Goal: Find specific page/section: Find specific page/section

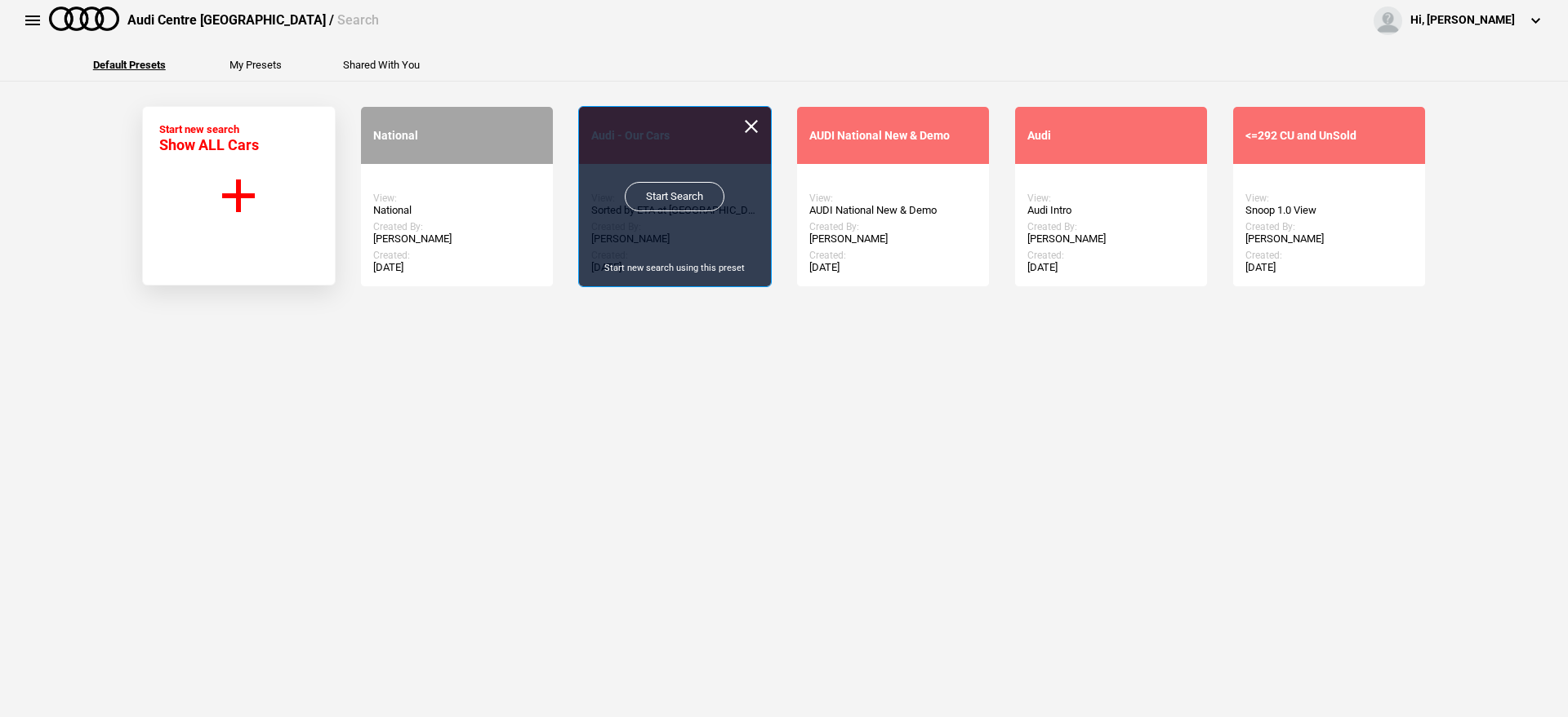
click at [675, 202] on link "Start Search" at bounding box center [674, 196] width 100 height 29
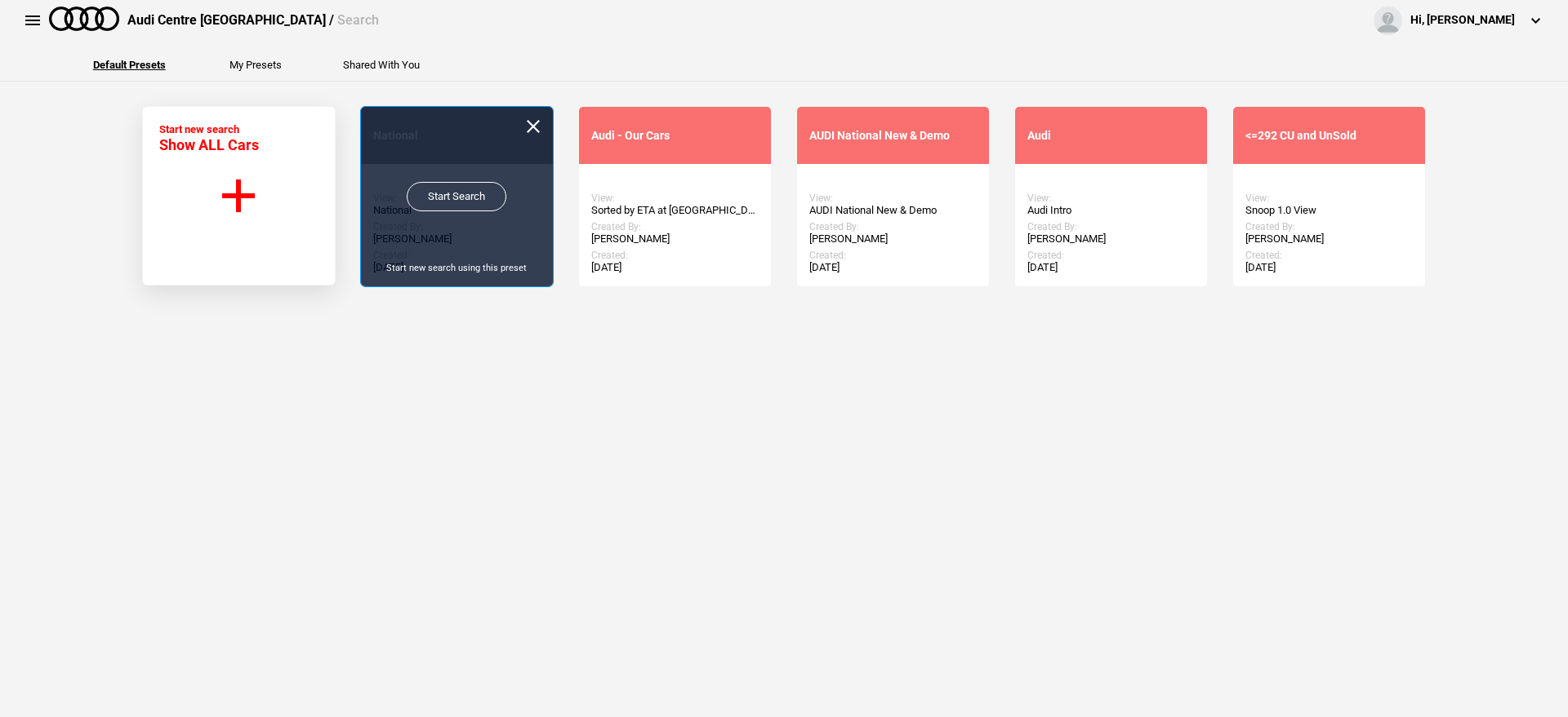
click at [451, 197] on link "Start Search" at bounding box center [456, 196] width 100 height 29
click at [439, 187] on link "Start Search" at bounding box center [456, 196] width 100 height 29
click at [471, 192] on link "Start Search" at bounding box center [456, 196] width 100 height 29
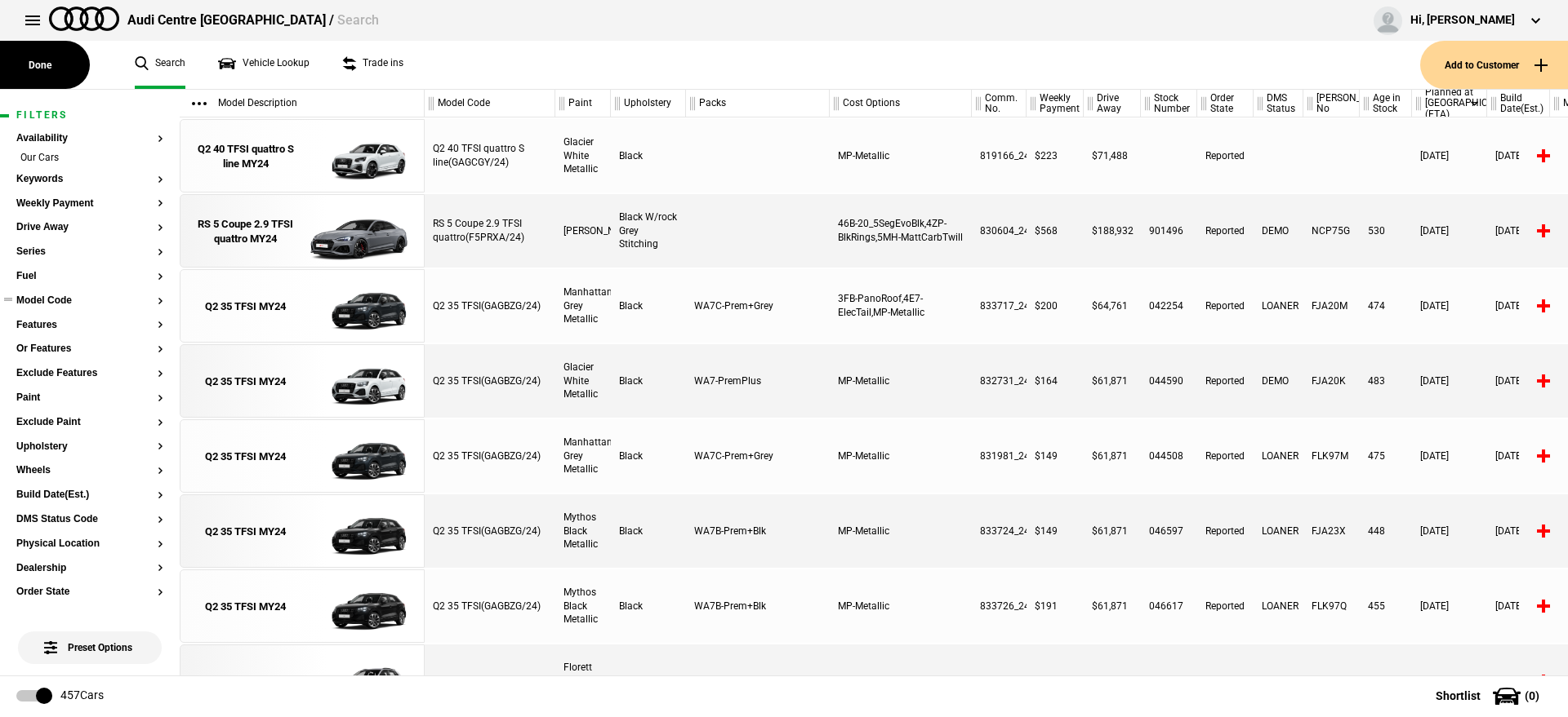
click at [50, 295] on button "Model Code" at bounding box center [89, 301] width 147 height 11
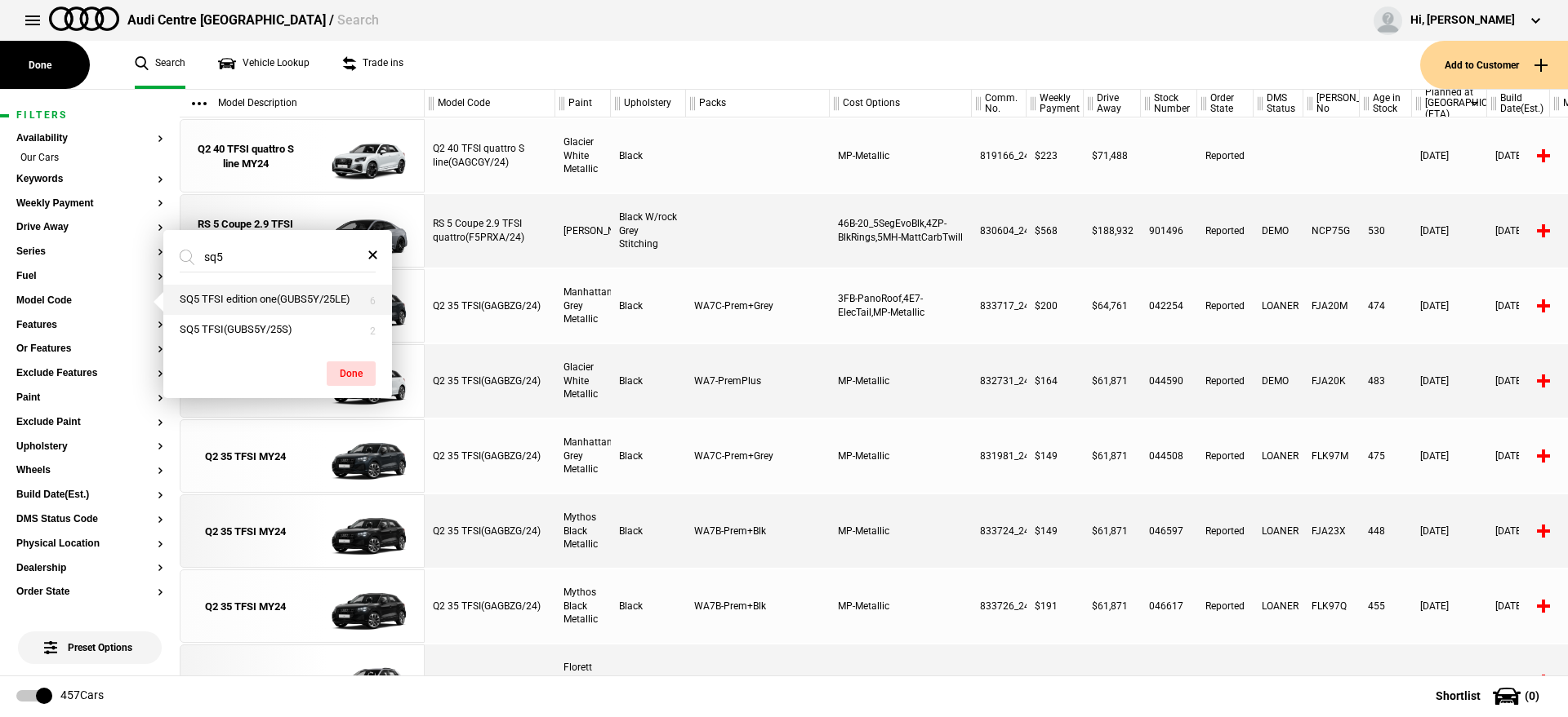
type input "sq5"
click at [254, 306] on button "SQ5 TFSI edition one(GUBS5Y/25LE)" at bounding box center [278, 300] width 228 height 30
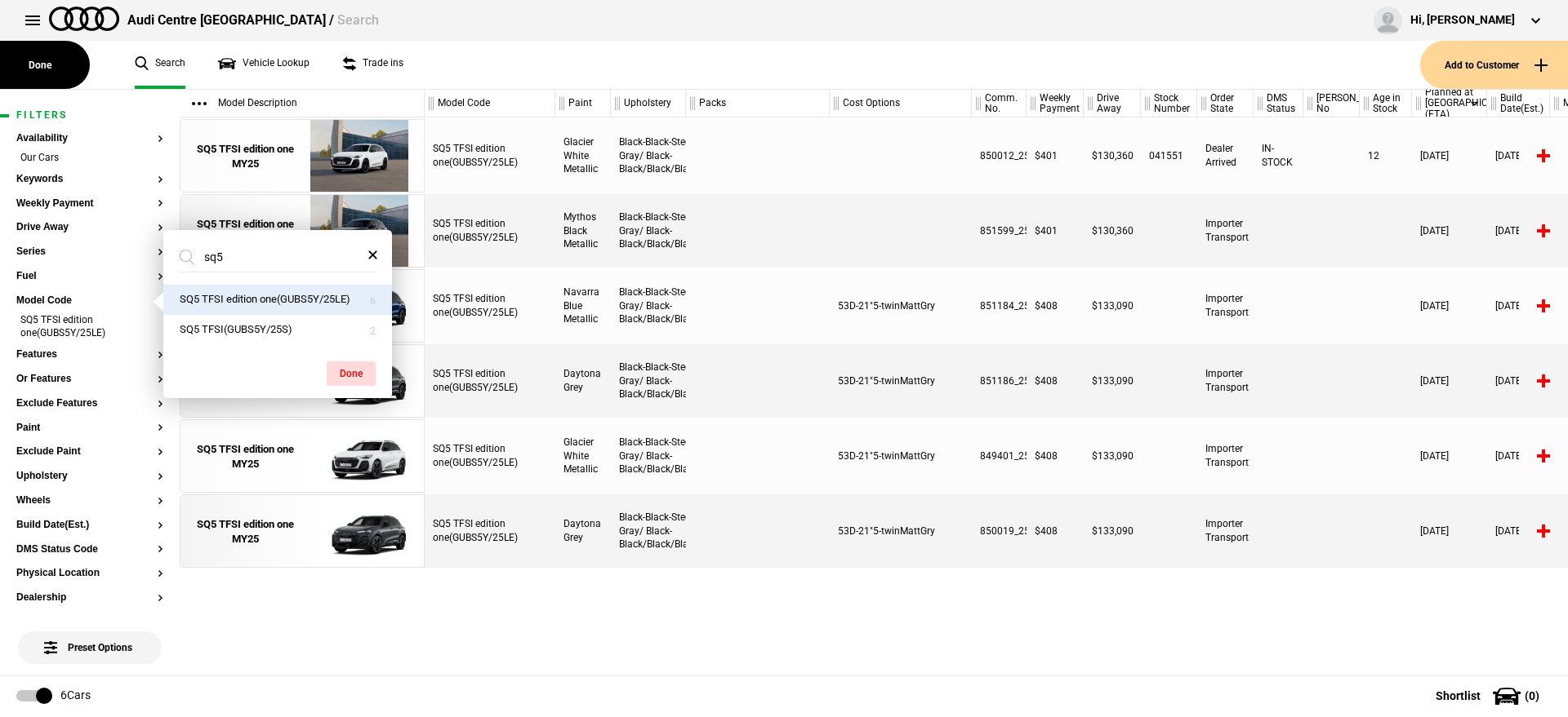
click at [931, 632] on div "SQ5 TFSI edition one(GUBS5Y/25LE) Glacier White Metallic Black-Black-Steel Gray…" at bounding box center [996, 396] width 1143 height 558
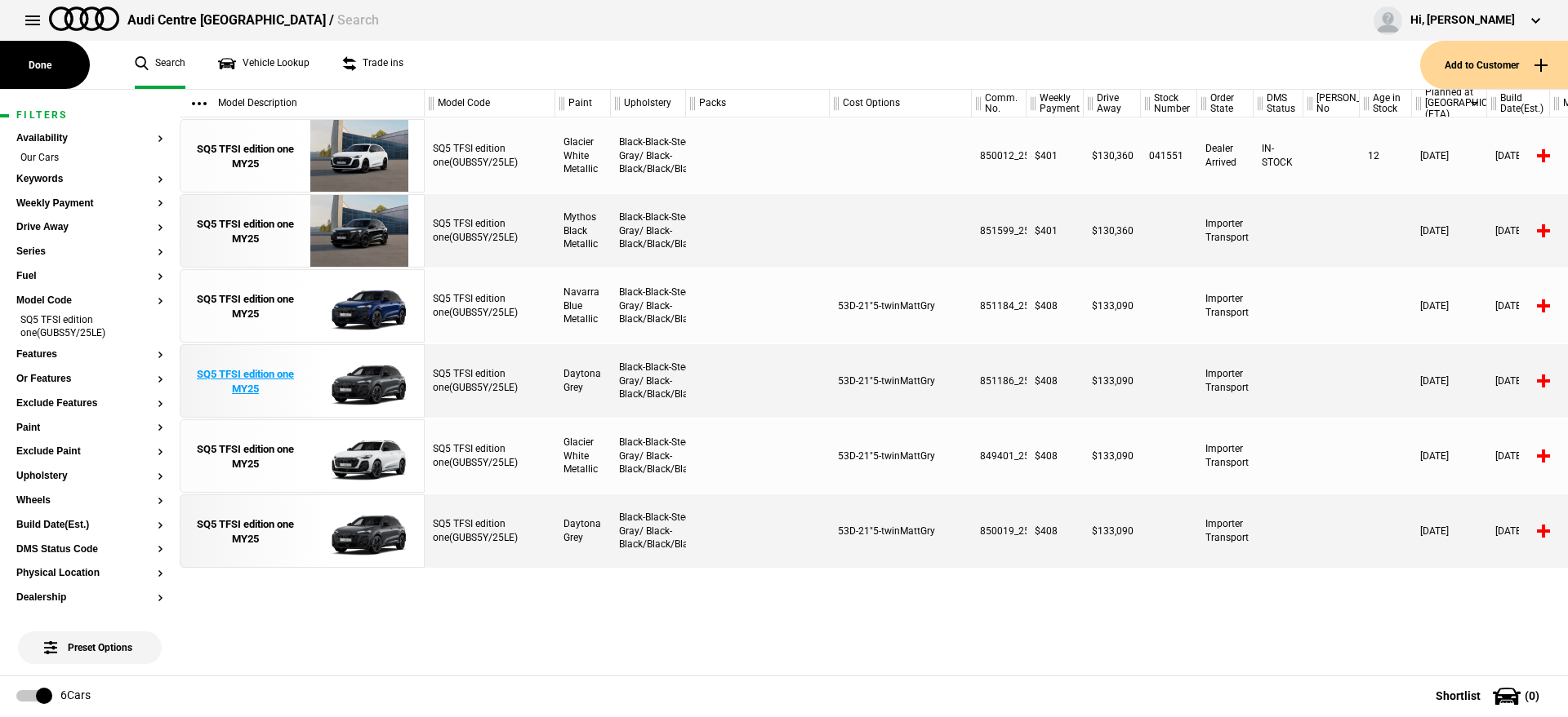
click at [360, 378] on img at bounding box center [359, 382] width 113 height 73
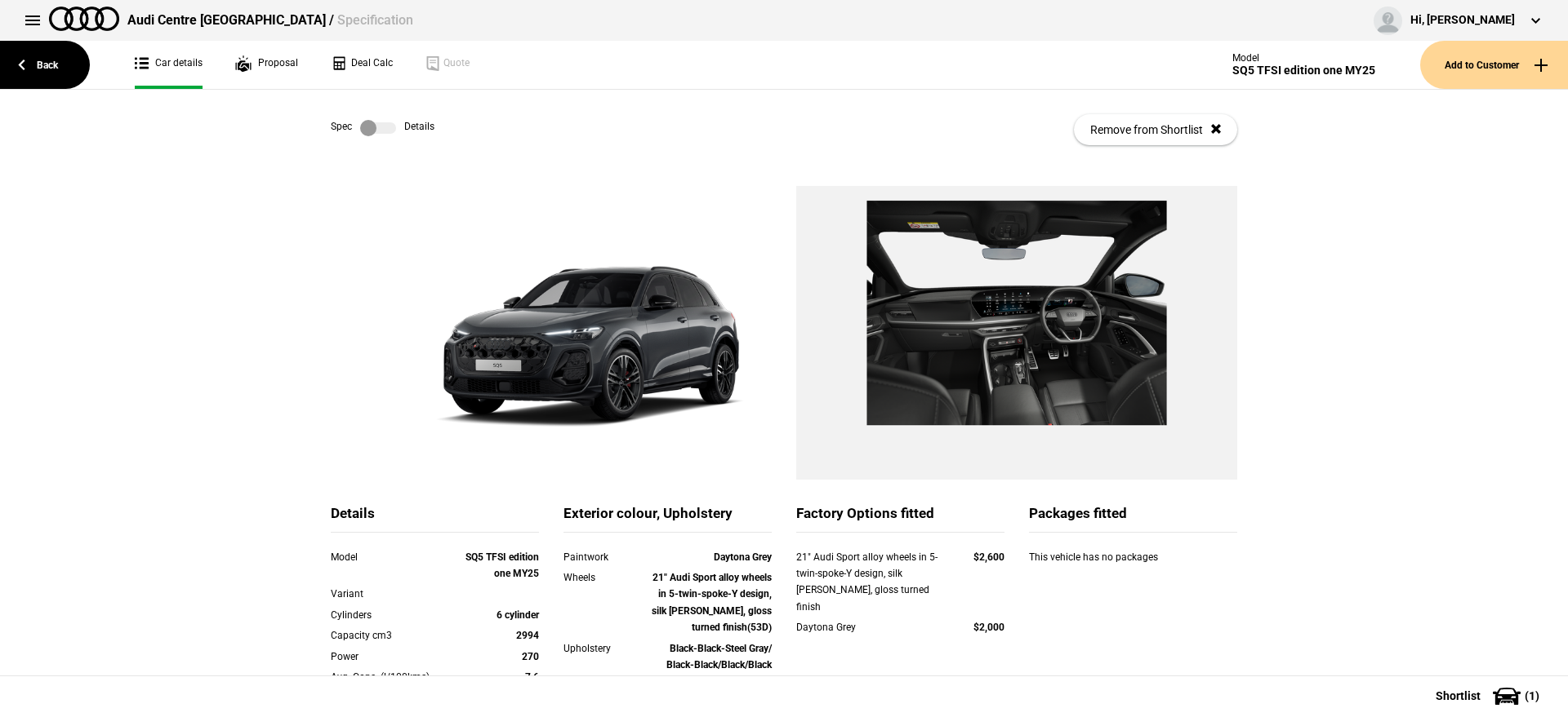
click at [372, 120] on label at bounding box center [378, 128] width 36 height 16
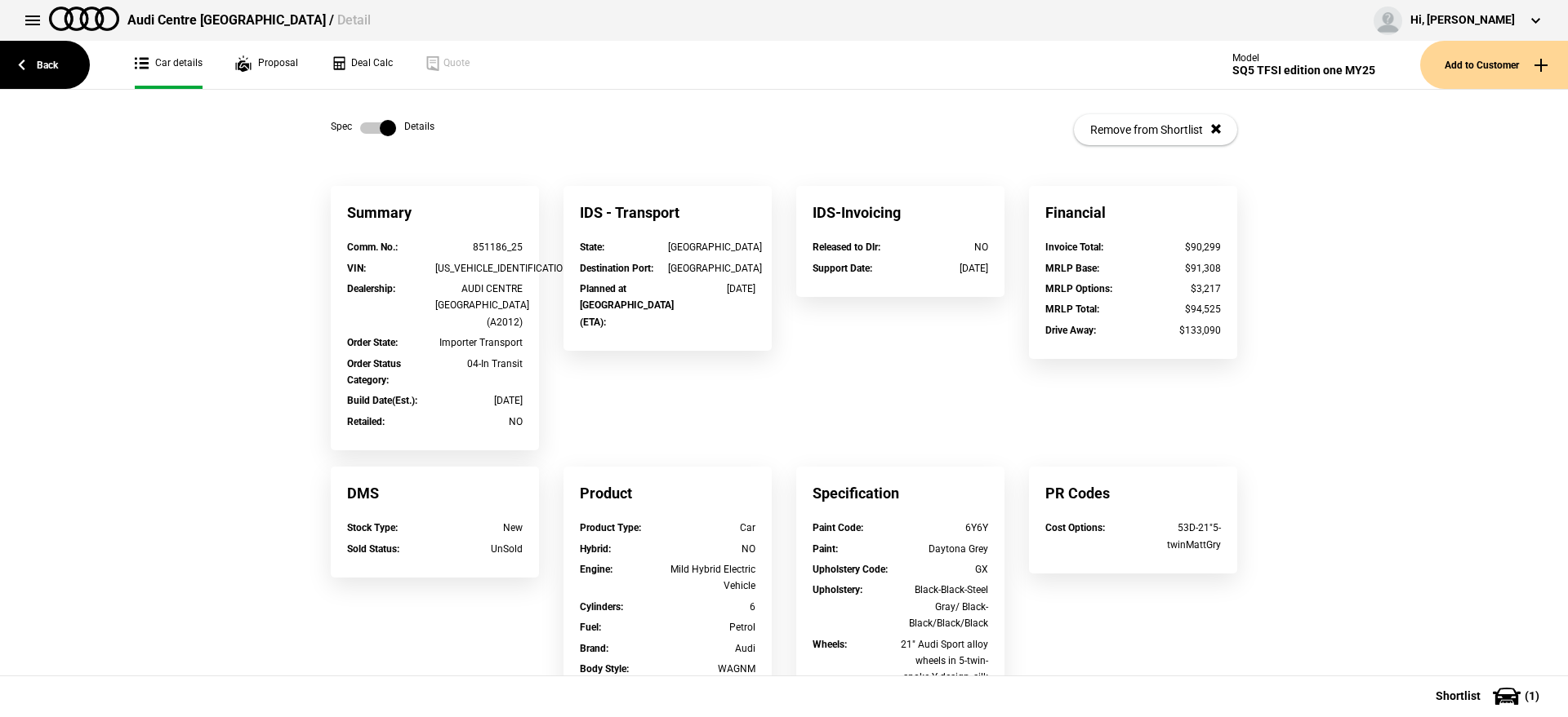
click at [382, 127] on label at bounding box center [378, 128] width 36 height 16
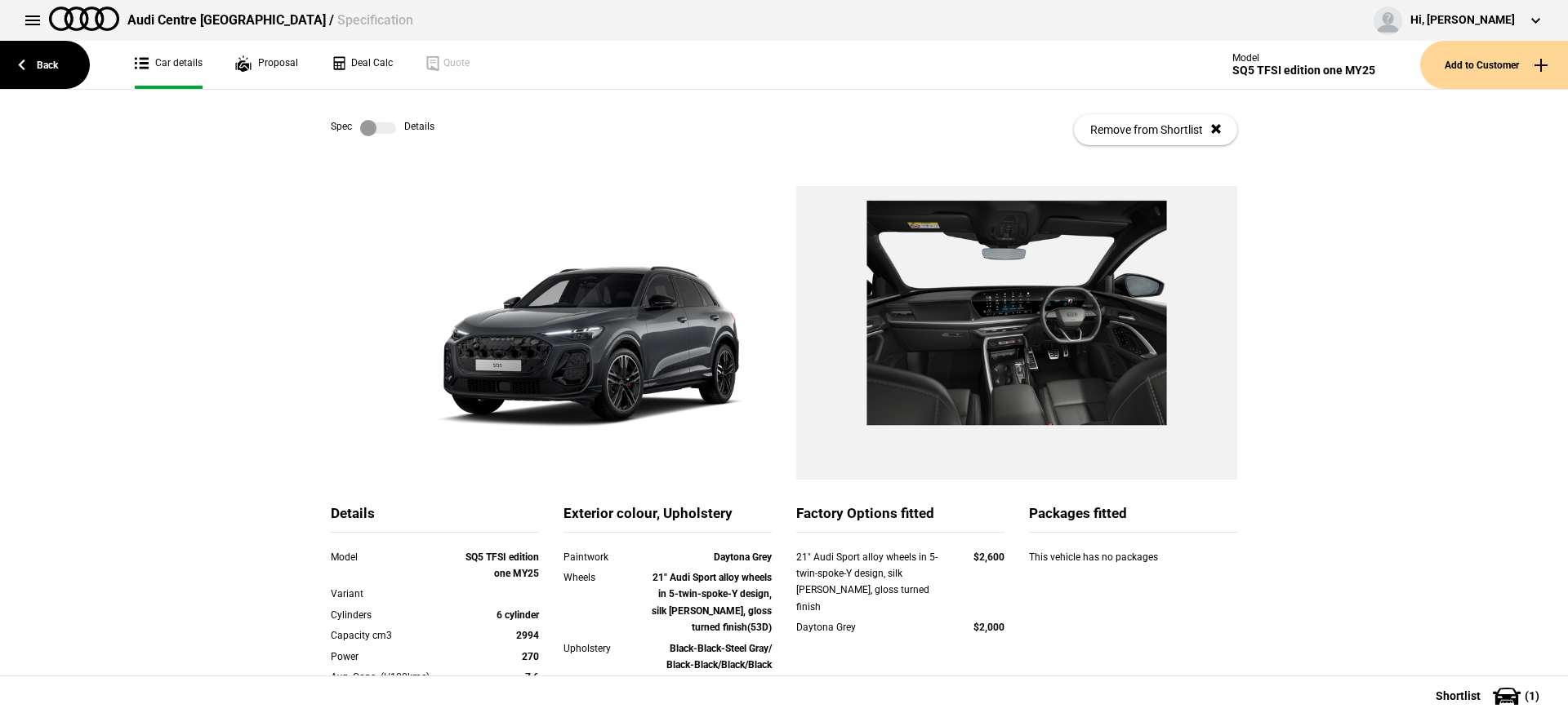
click at [382, 127] on label at bounding box center [378, 128] width 36 height 16
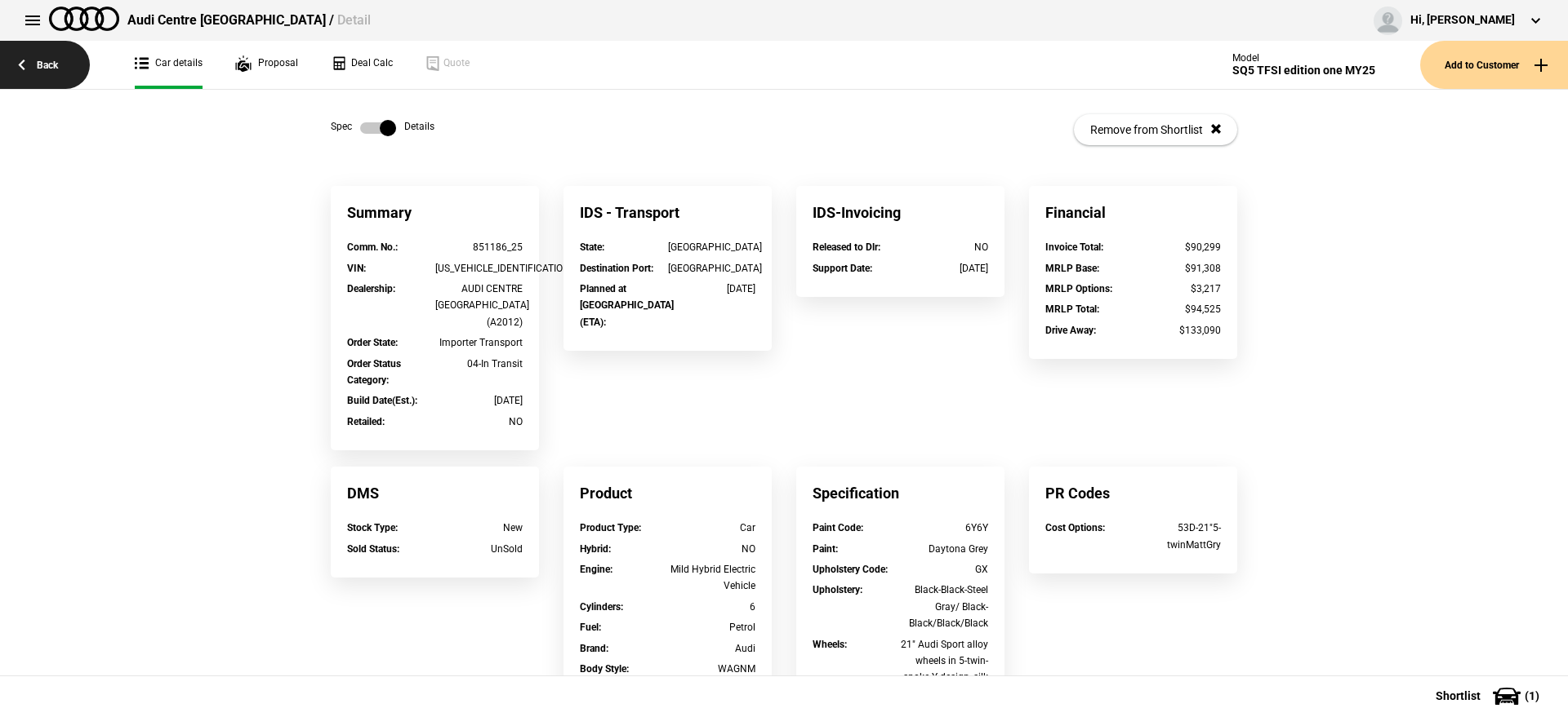
click at [72, 75] on link "Back" at bounding box center [45, 65] width 90 height 48
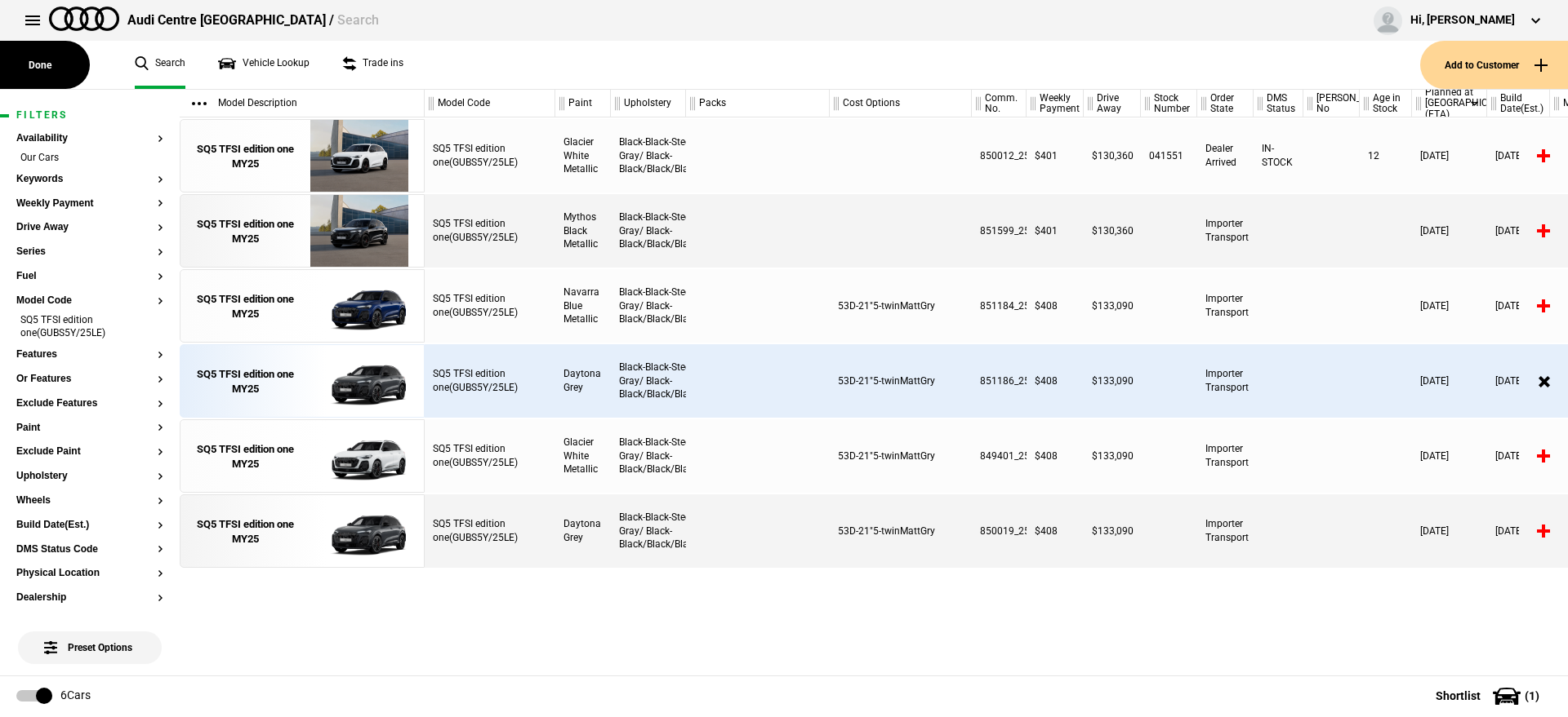
click at [1185, 22] on div "Audi Centre Sydney / Search Hi, Matt Mackay Edit profile Logout" at bounding box center [784, 20] width 1568 height 41
click at [56, 57] on button "Done" at bounding box center [45, 65] width 90 height 48
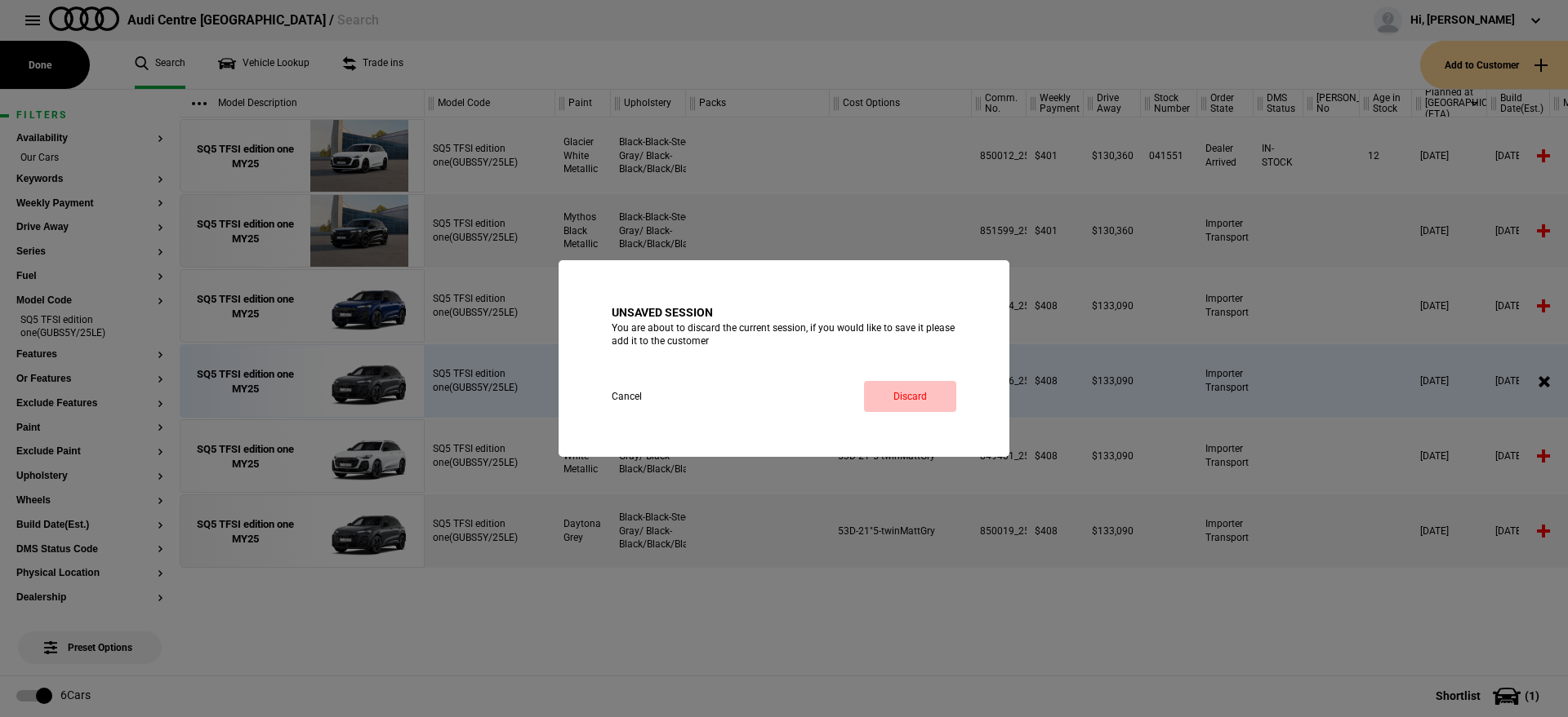
click at [925, 402] on button "Discard" at bounding box center [910, 396] width 92 height 31
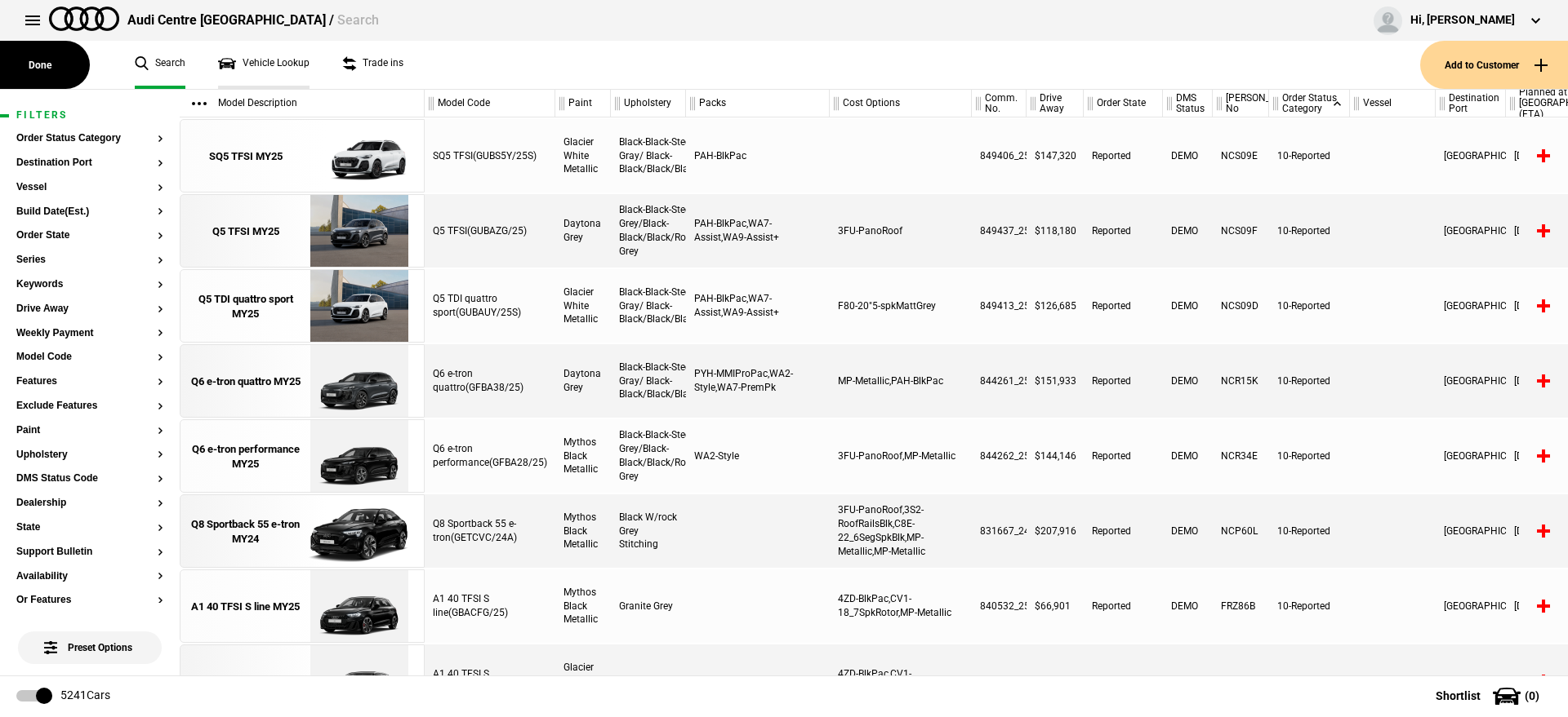
click at [251, 68] on link "Vehicle Lookup" at bounding box center [263, 65] width 91 height 48
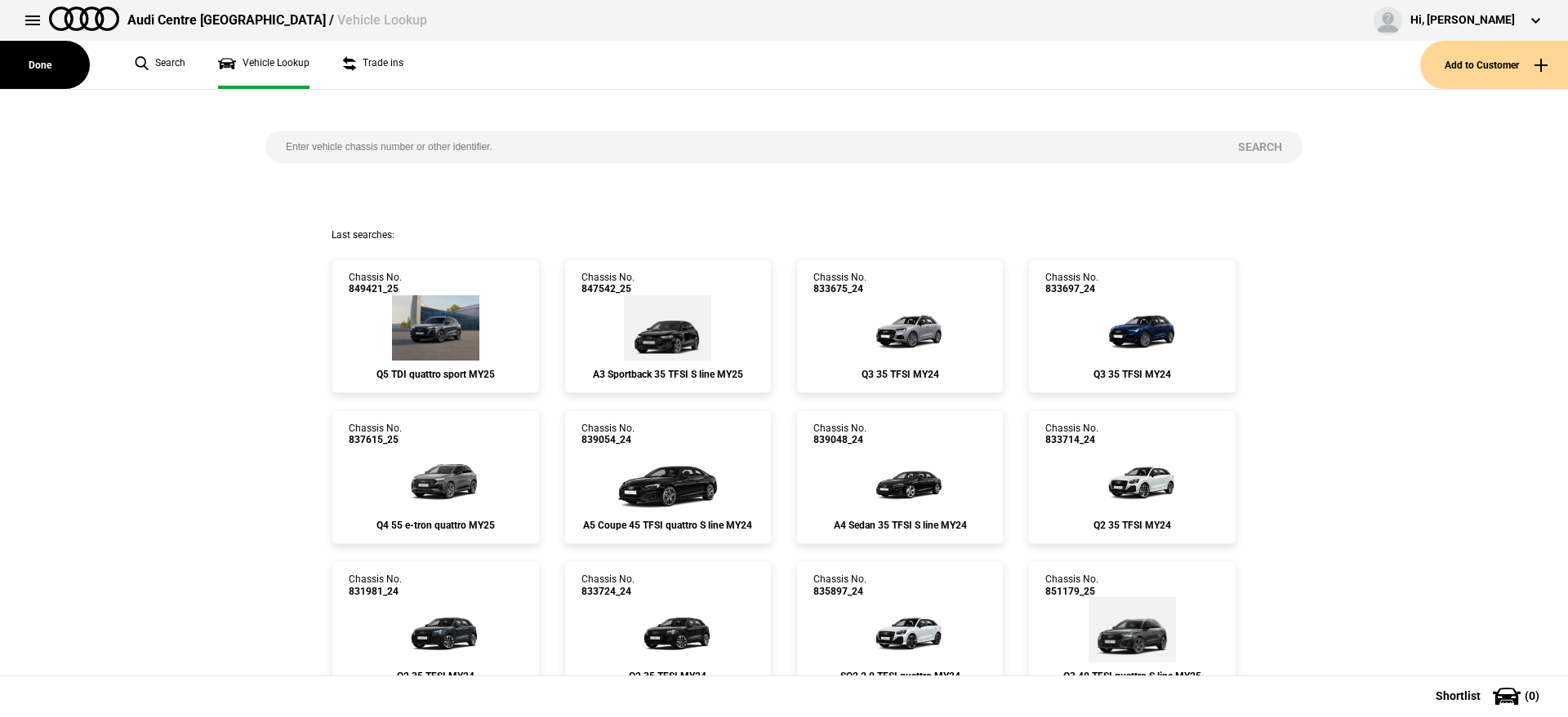
click at [356, 138] on input "search" at bounding box center [741, 147] width 952 height 33
paste input "845410"
type input "845410"
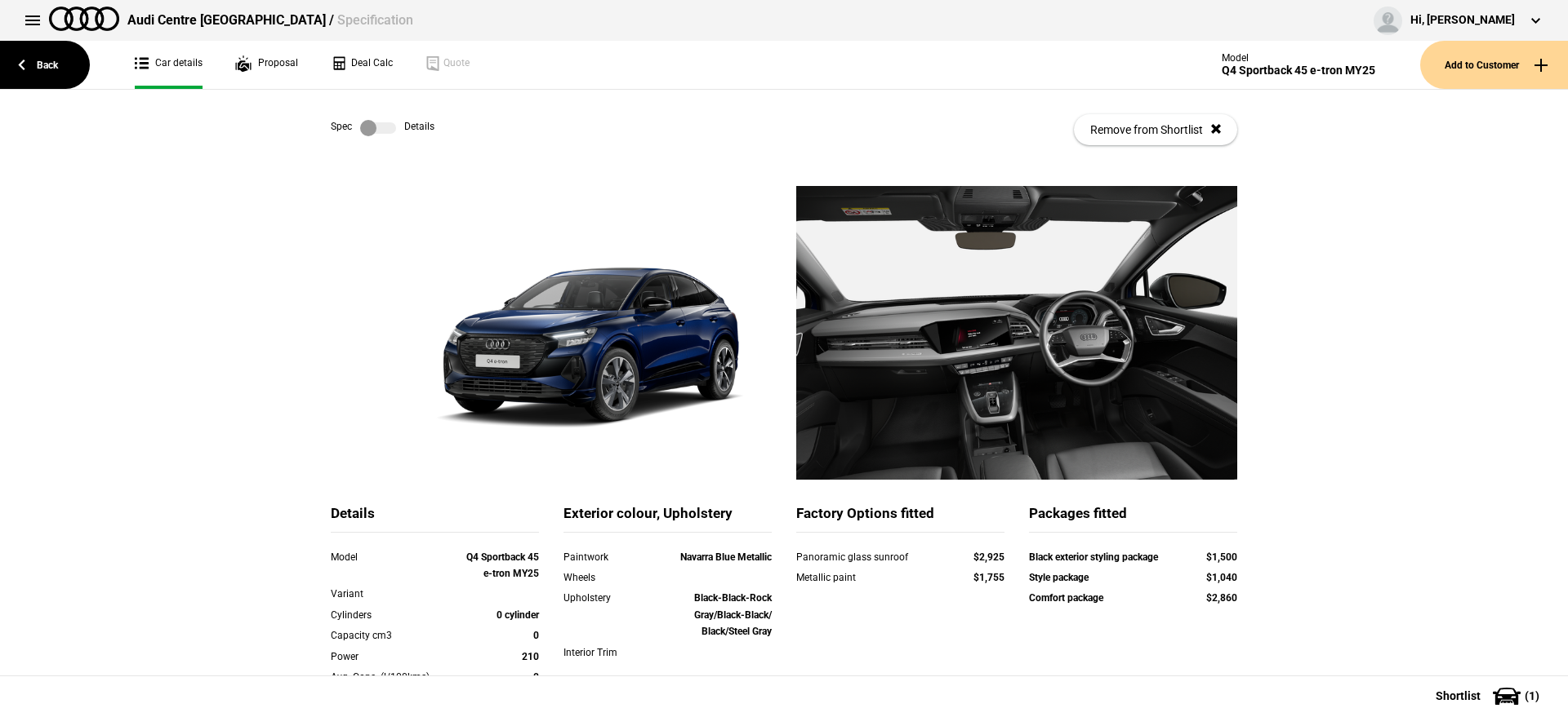
click at [384, 122] on label at bounding box center [378, 128] width 36 height 16
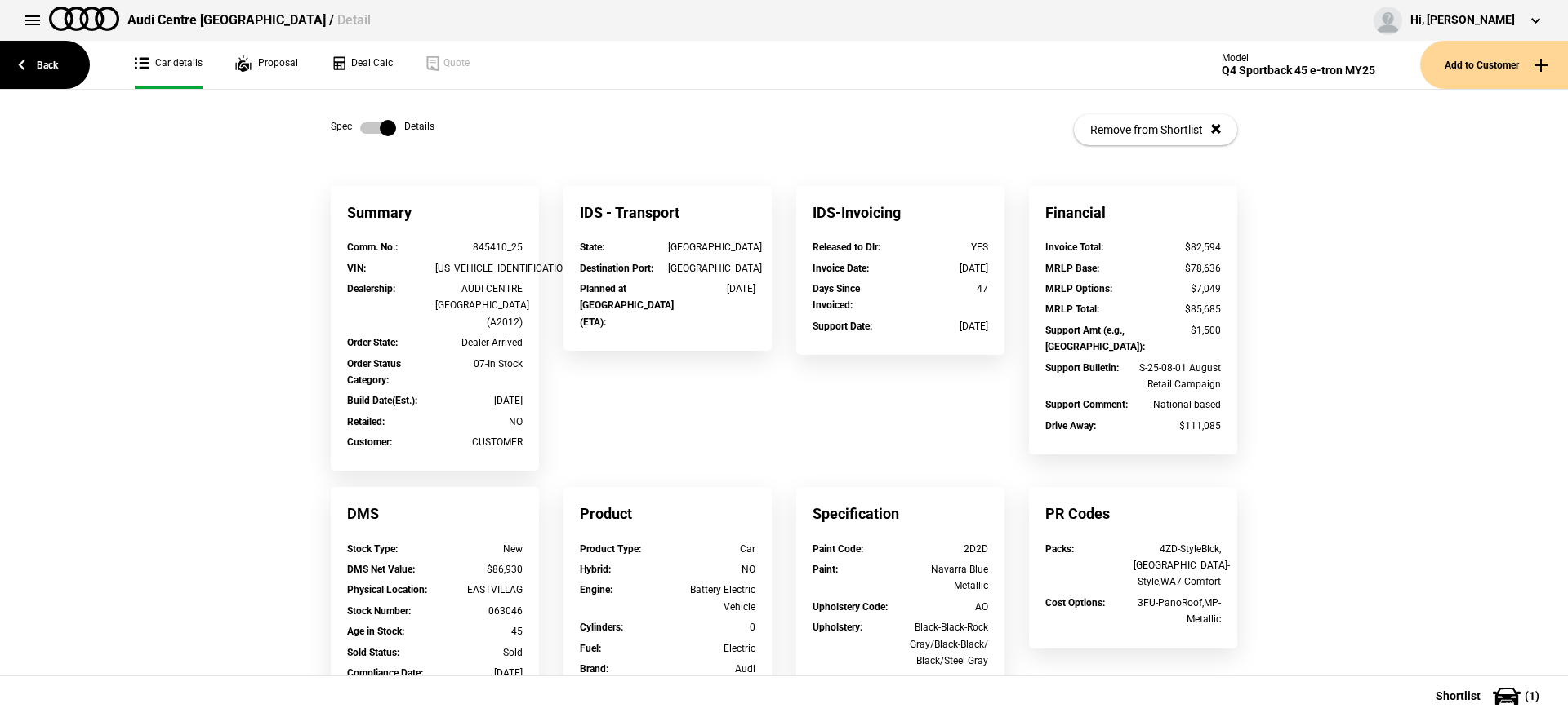
click at [352, 123] on link at bounding box center [378, 128] width 52 height 16
